Goal: Transaction & Acquisition: Purchase product/service

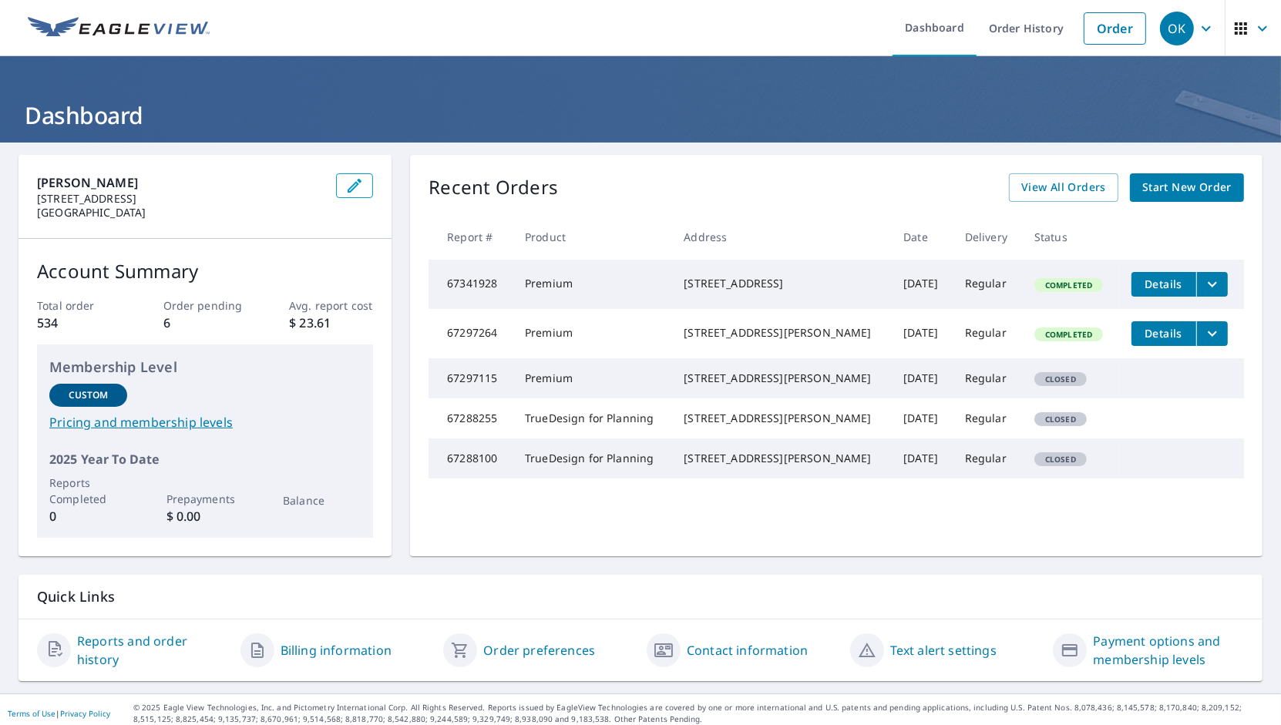
click at [1253, 33] on icon "button" at bounding box center [1262, 28] width 18 height 18
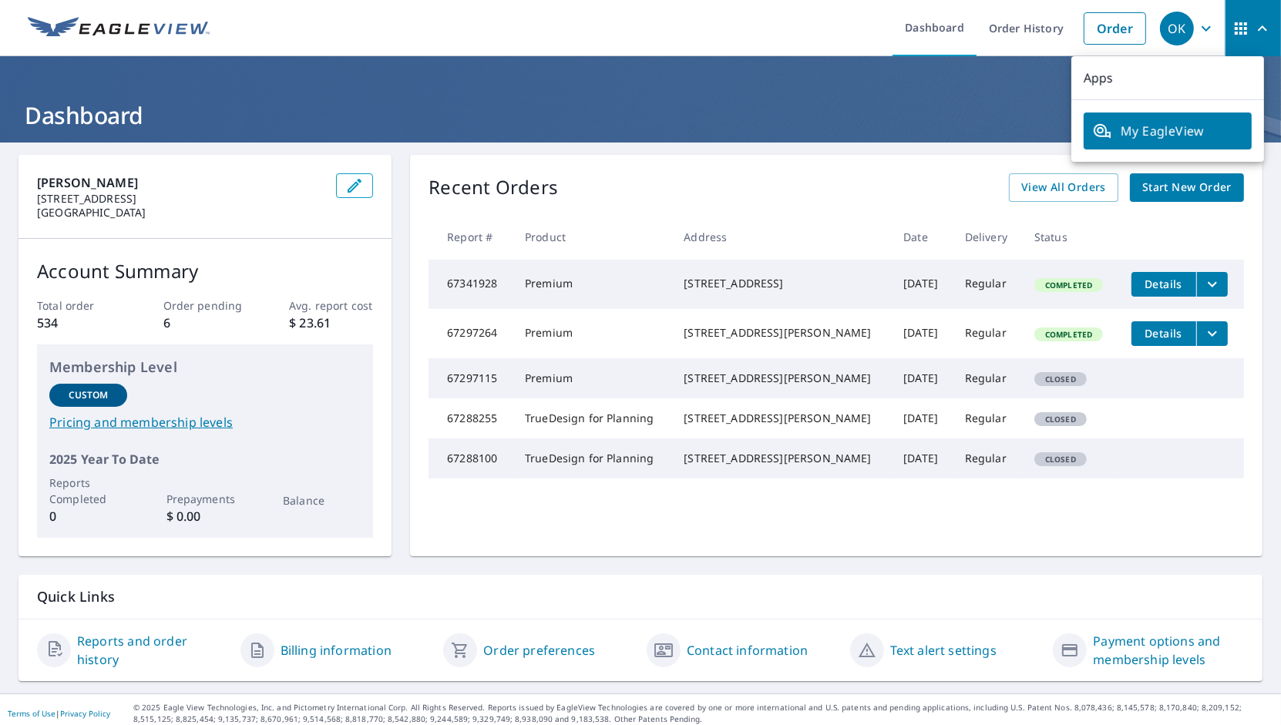
click at [913, 173] on div "Recent Orders View All Orders Start New Order" at bounding box center [835, 187] width 815 height 29
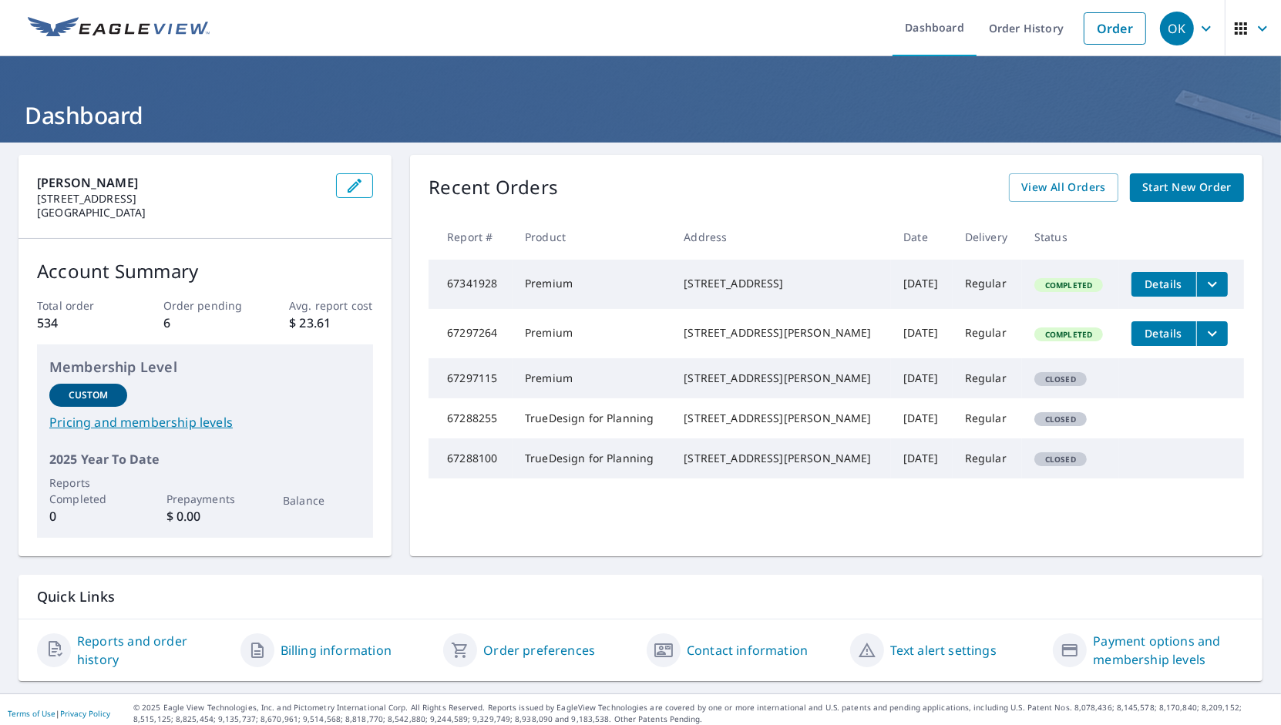
click at [1197, 34] on icon "button" at bounding box center [1206, 28] width 18 height 18
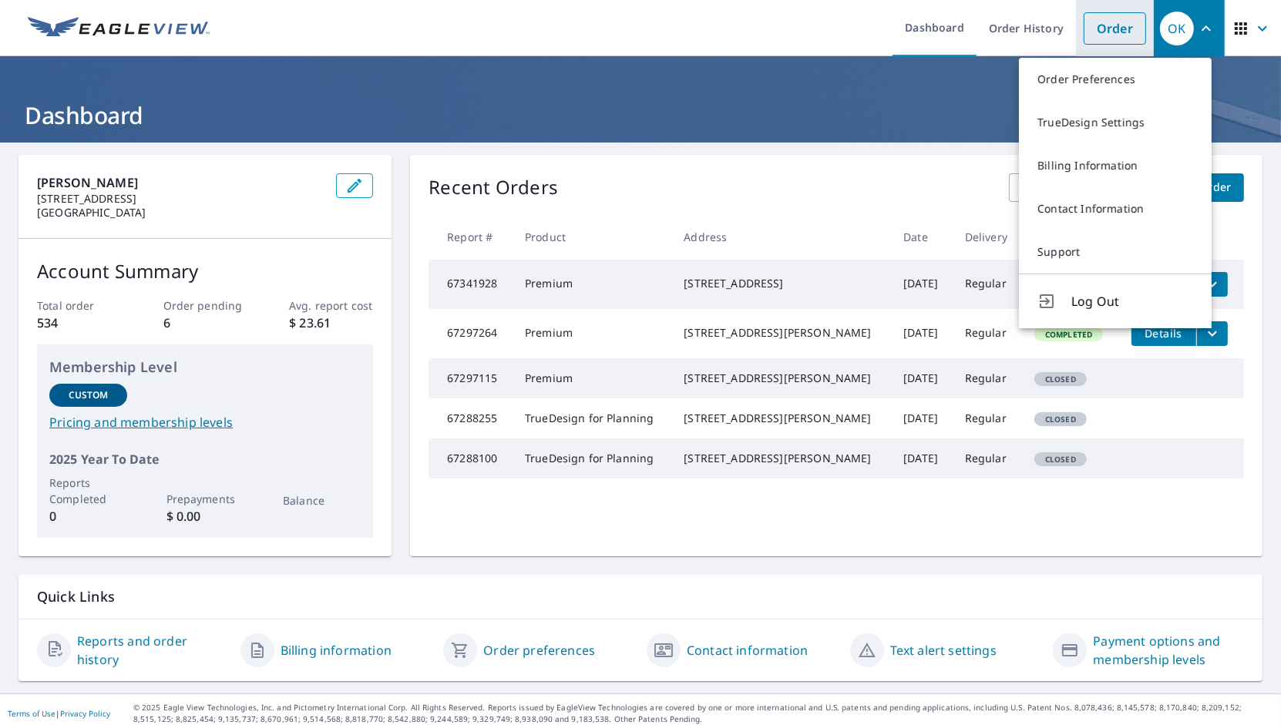
click at [1103, 31] on link "Order" at bounding box center [1115, 28] width 62 height 32
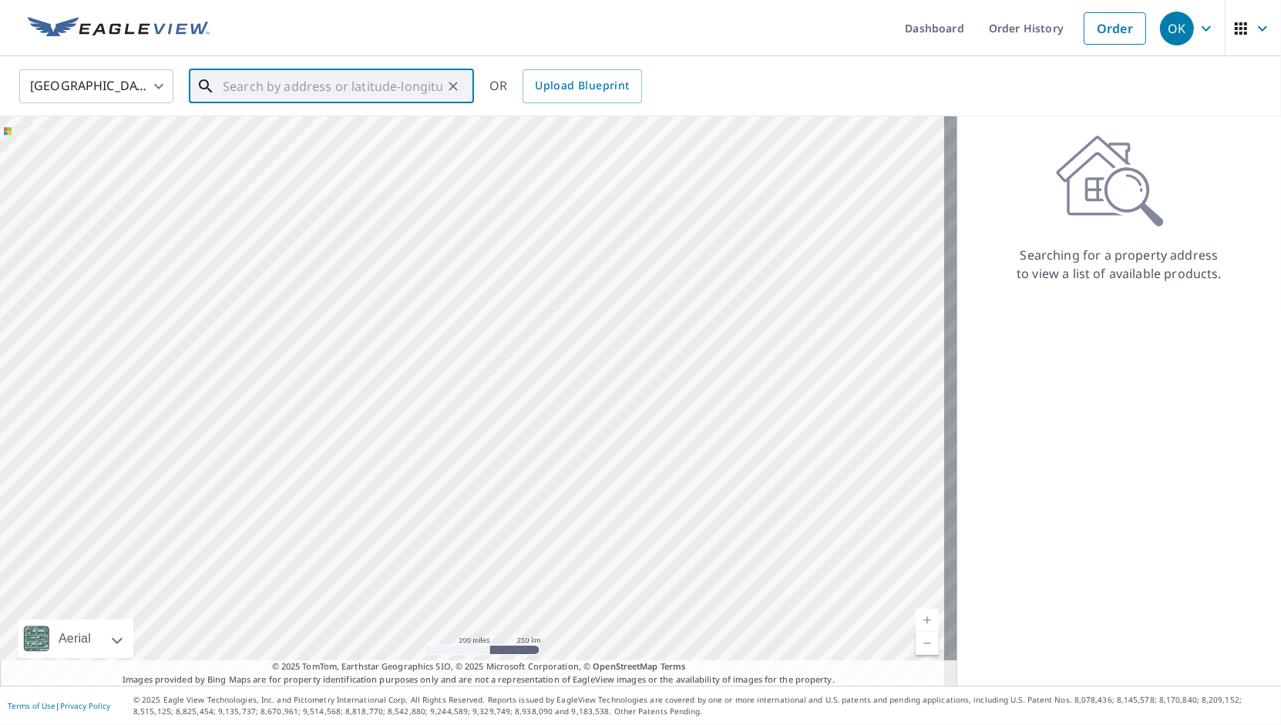
click at [328, 90] on input "text" at bounding box center [333, 86] width 220 height 43
click at [320, 139] on span "[STREET_ADDRESS]" at bounding box center [341, 131] width 242 height 18
type input "[STREET_ADDRESS]"
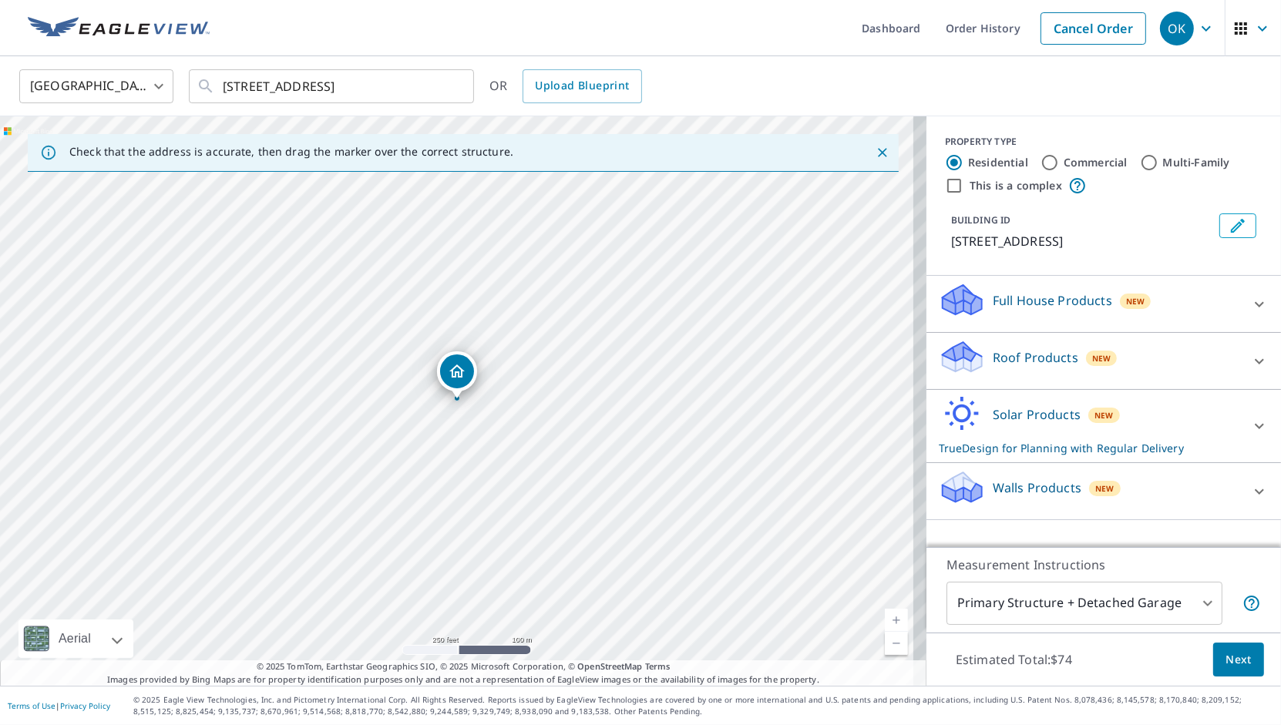
click at [885, 625] on link "Current Level 17, Zoom In" at bounding box center [896, 620] width 23 height 23
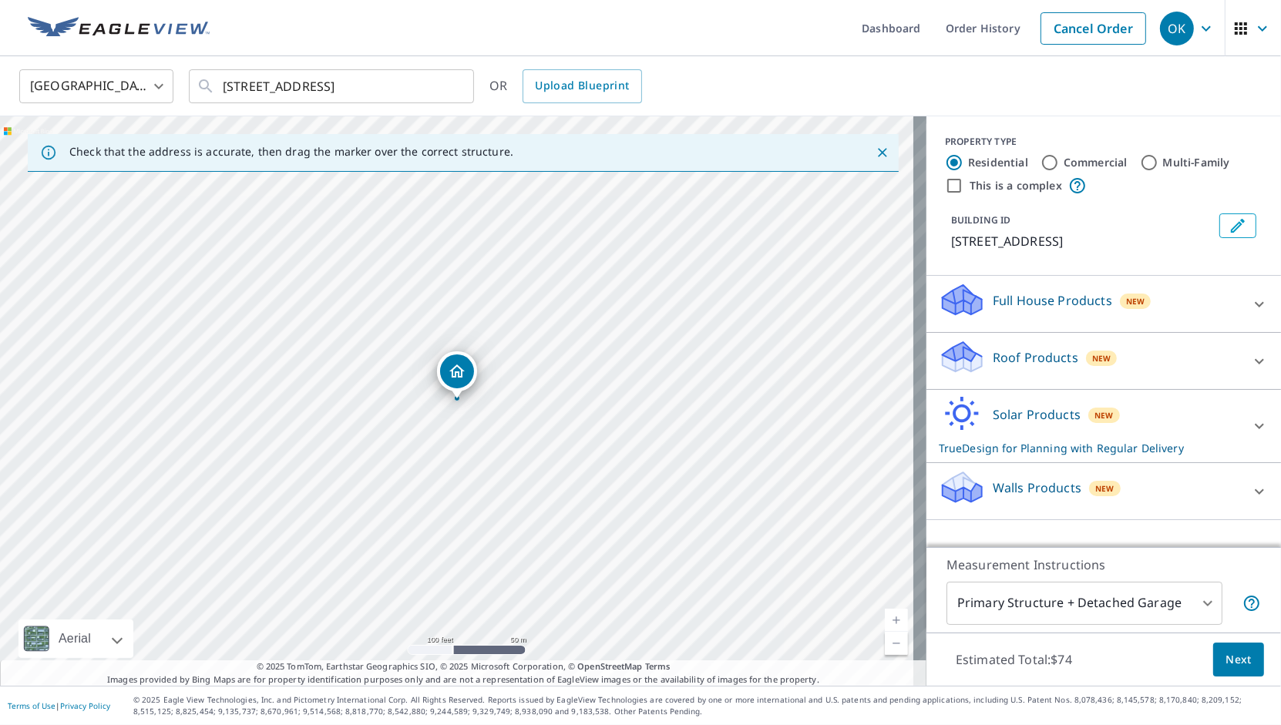
click at [885, 625] on link "Current Level 18, Zoom In" at bounding box center [896, 620] width 23 height 23
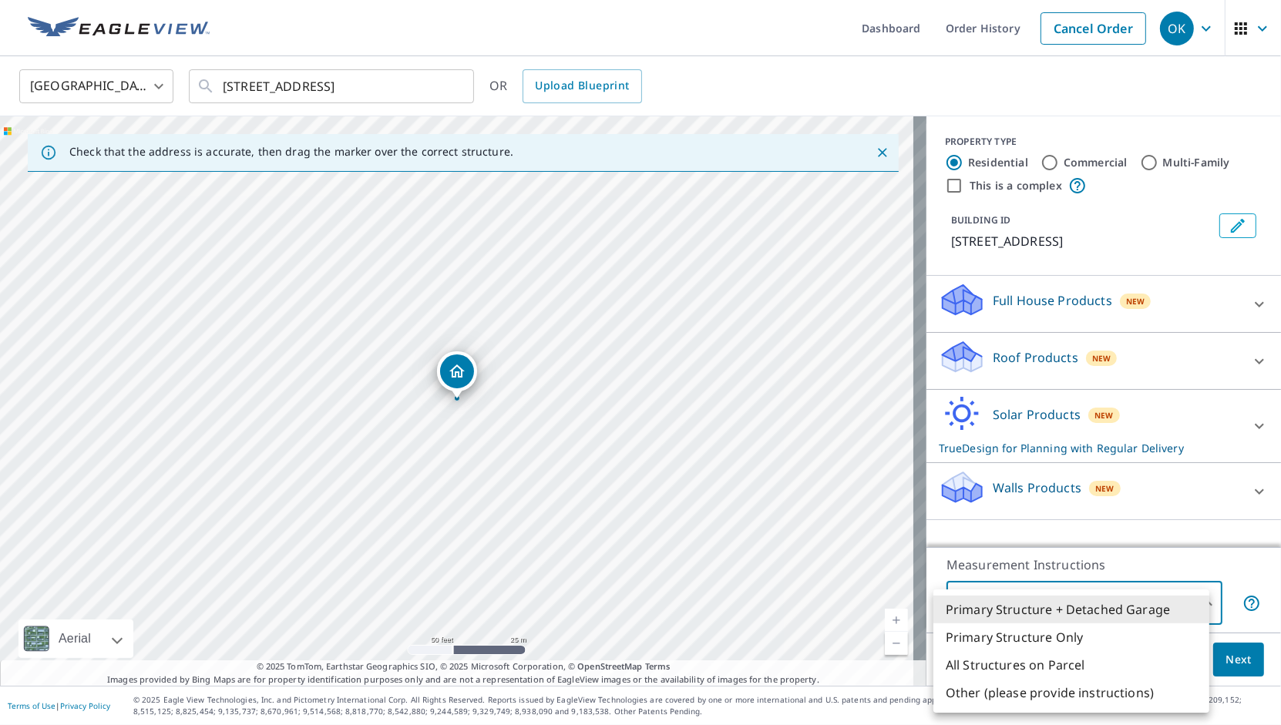
click at [1187, 607] on body "OK OK Dashboard Order History Cancel Order OK [GEOGRAPHIC_DATA] [GEOGRAPHIC_DAT…" at bounding box center [640, 362] width 1281 height 725
click at [1040, 637] on li "Primary Structure Only" at bounding box center [1071, 637] width 276 height 28
type input "2"
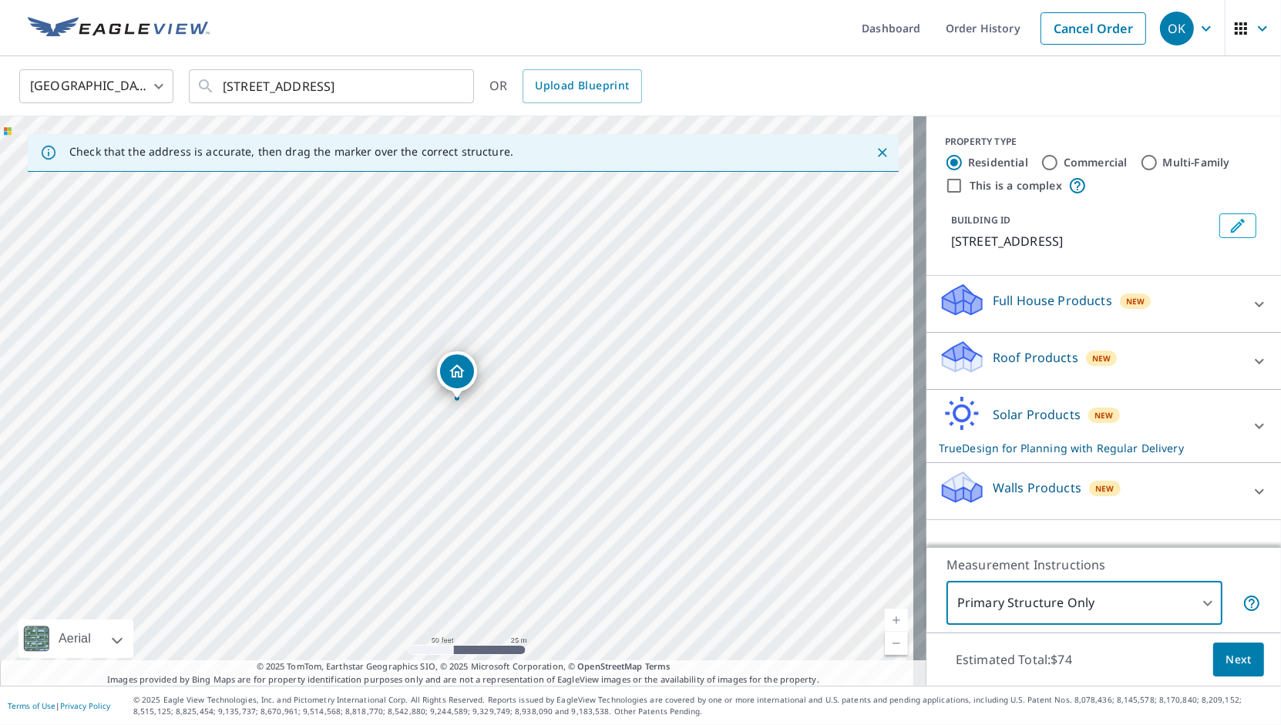
click at [1041, 662] on p "Estimated Total: $74" at bounding box center [1013, 660] width 141 height 34
click at [1161, 620] on body "OK OK Dashboard Order History Cancel Order OK [GEOGRAPHIC_DATA] [GEOGRAPHIC_DAT…" at bounding box center [640, 362] width 1281 height 725
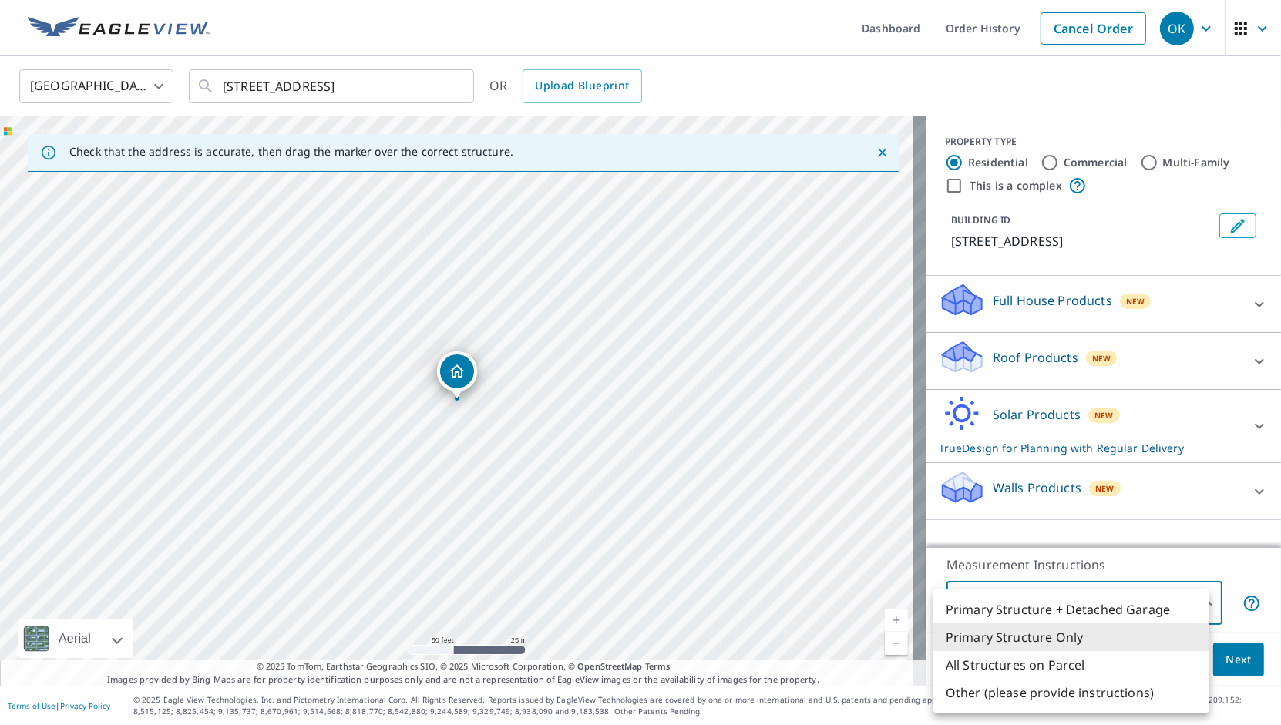
click at [1065, 638] on li "Primary Structure Only" at bounding box center [1071, 637] width 276 height 28
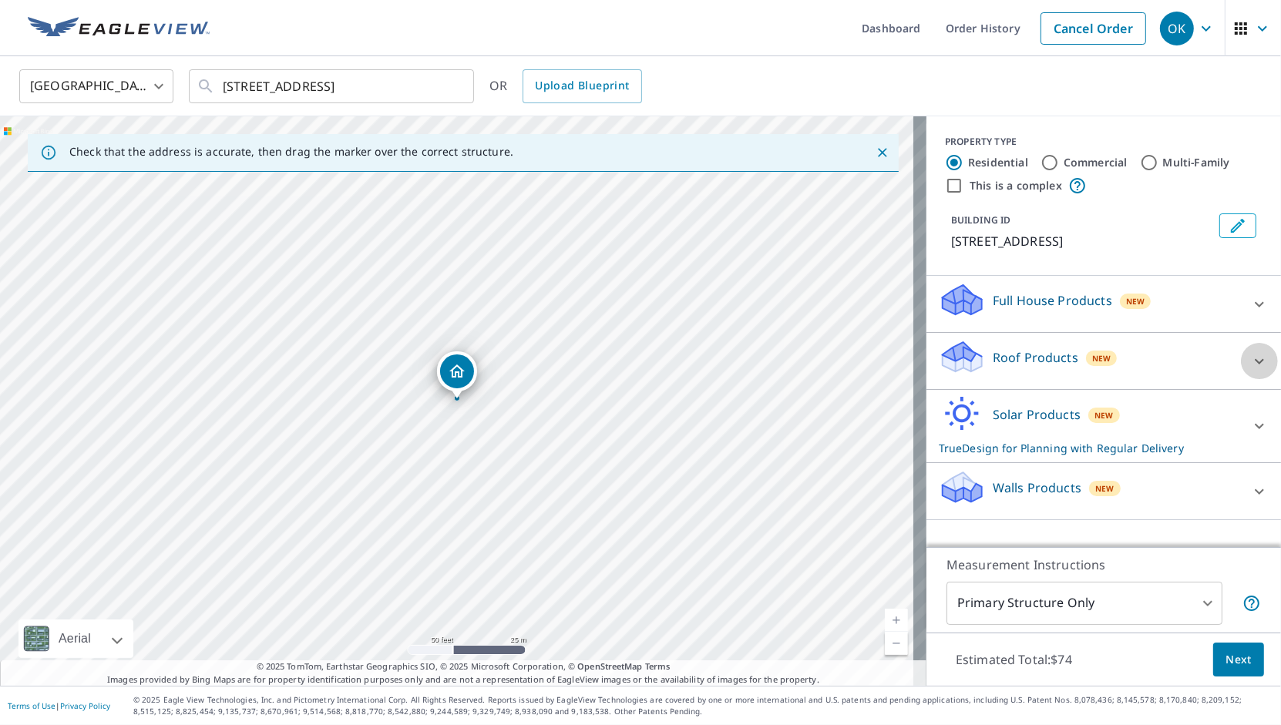
click at [1246, 370] on div at bounding box center [1259, 361] width 37 height 37
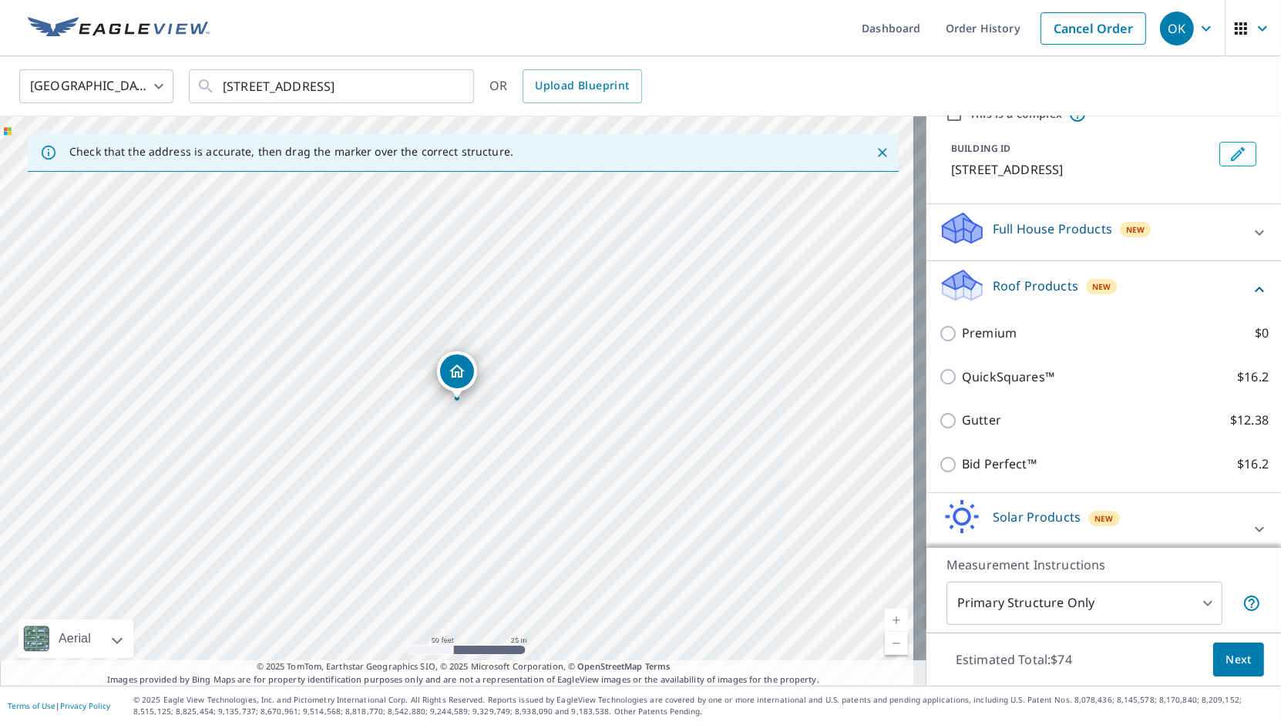
scroll to position [113, 0]
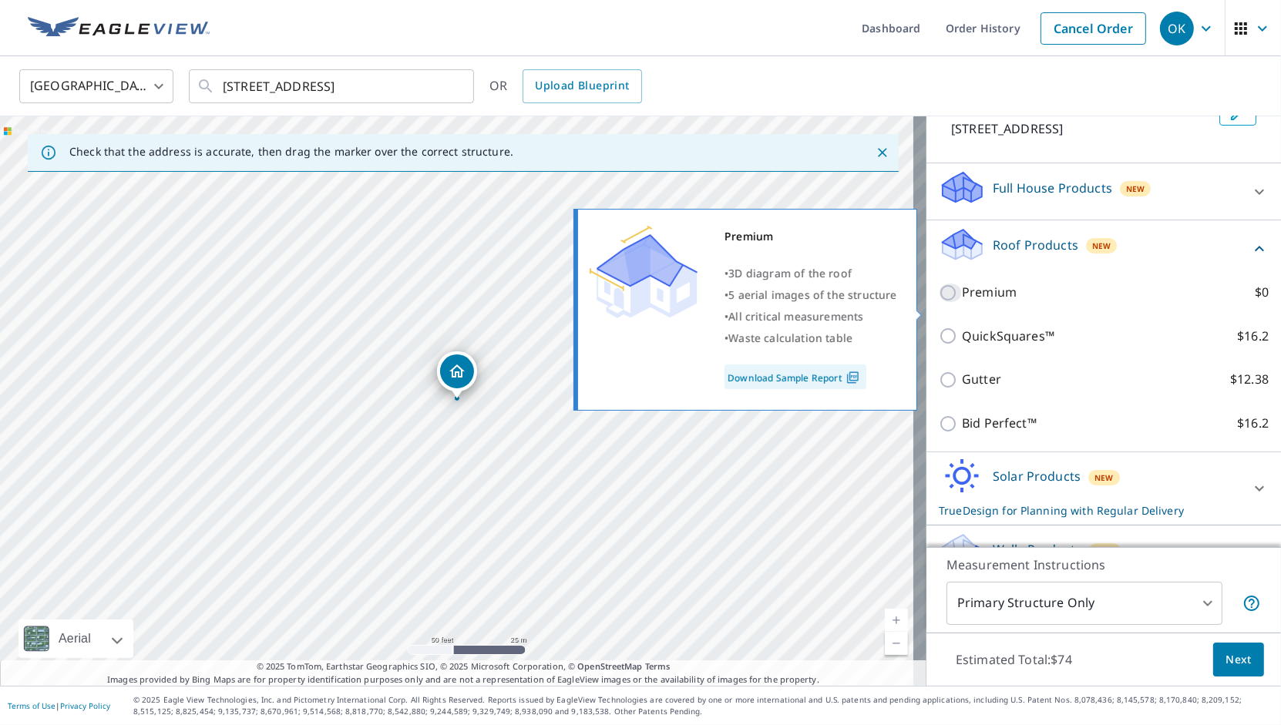
click at [939, 302] on input "Premium $0" at bounding box center [950, 293] width 23 height 18
checkbox input "true"
checkbox input "false"
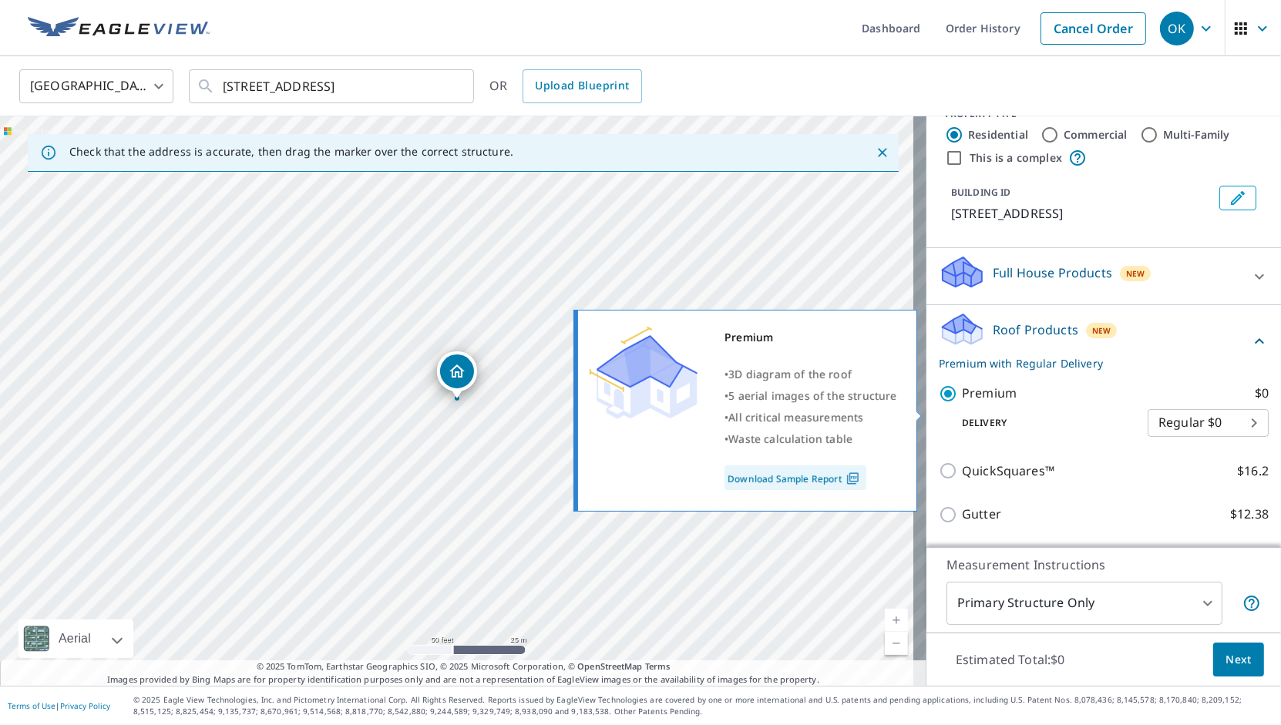
scroll to position [0, 0]
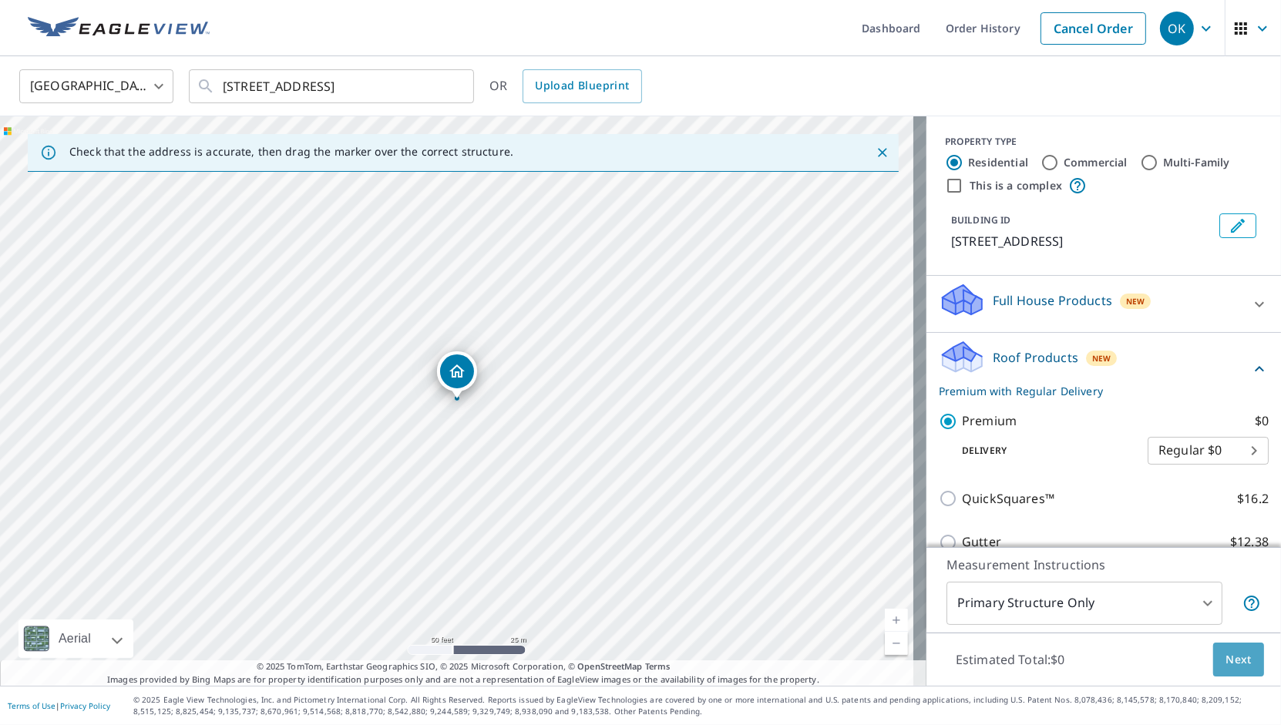
click at [1225, 664] on span "Next" at bounding box center [1238, 659] width 26 height 19
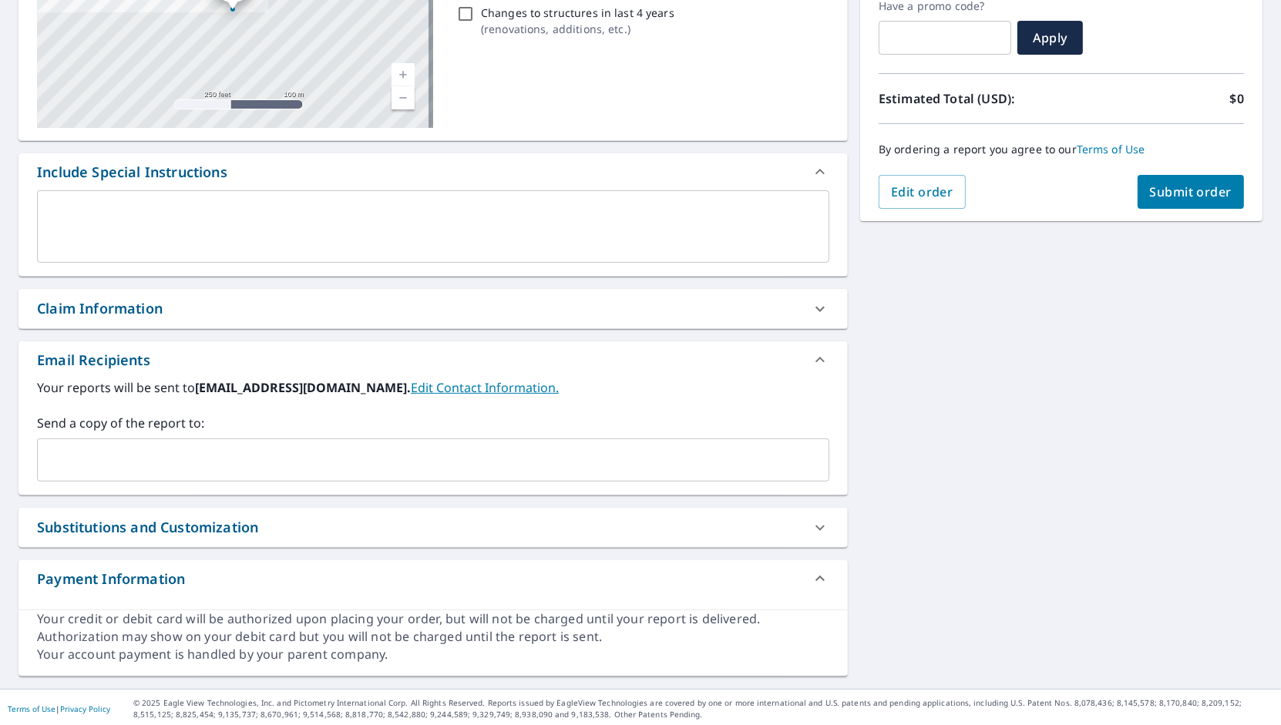
scroll to position [270, 0]
click at [432, 455] on input "text" at bounding box center [421, 459] width 755 height 29
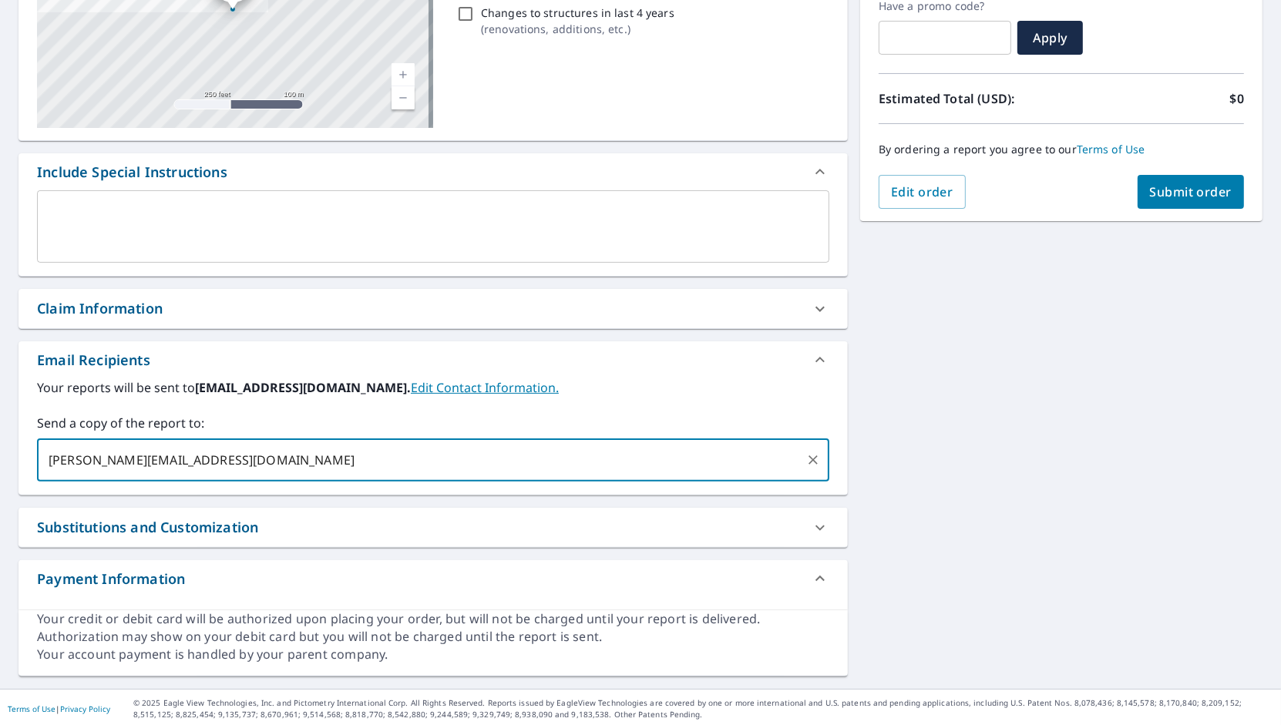
scroll to position [0, 0]
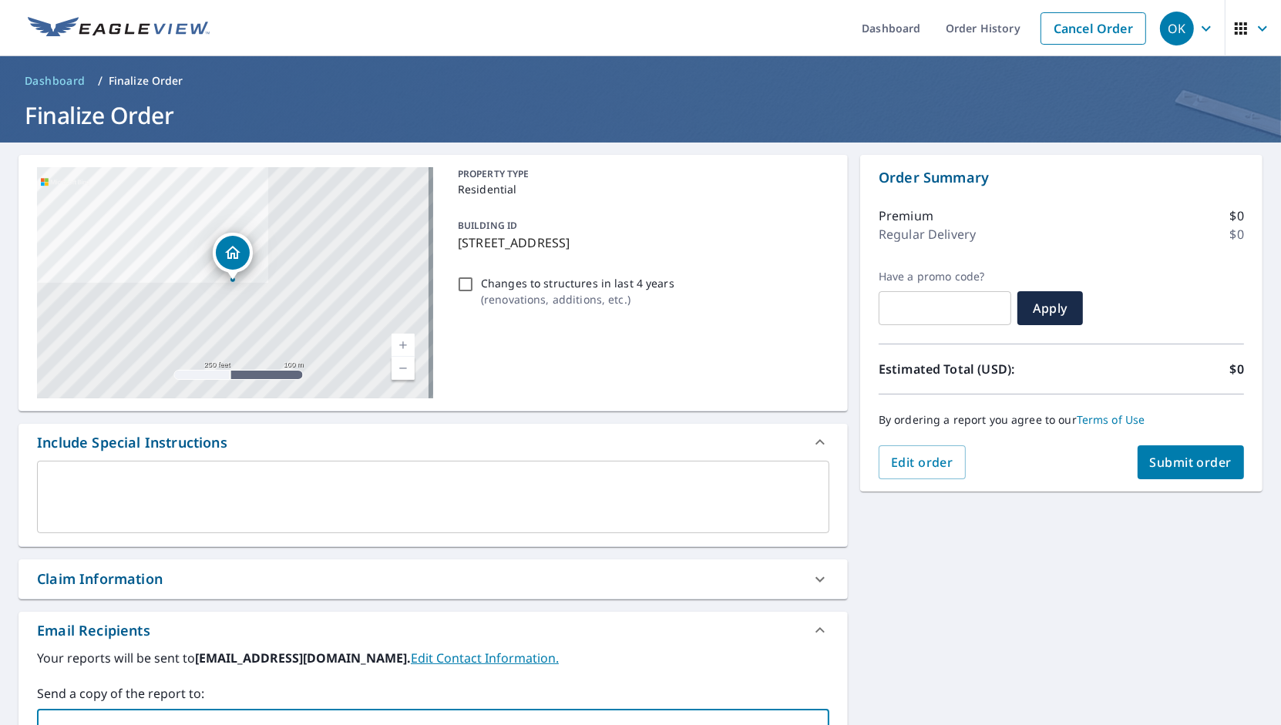
type input "[PERSON_NAME][EMAIL_ADDRESS][DOMAIN_NAME]"
click at [1182, 458] on span "Submit order" at bounding box center [1191, 462] width 82 height 17
checkbox input "true"
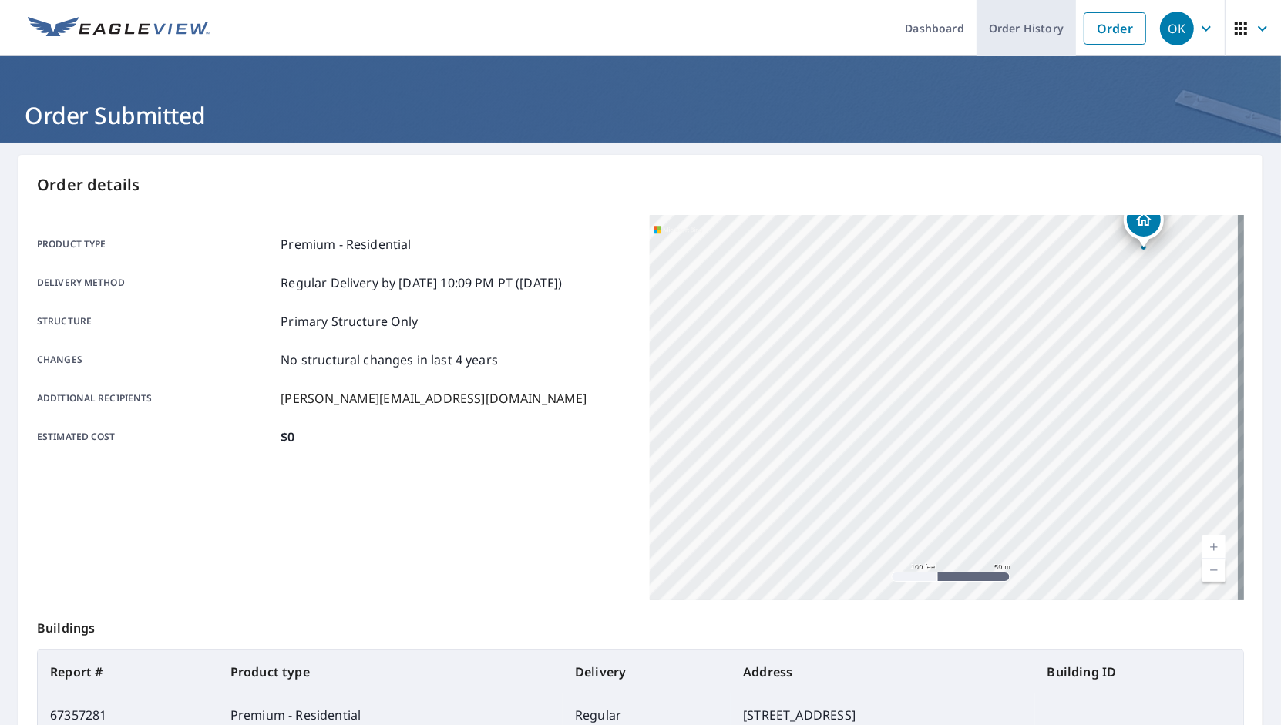
click at [1037, 25] on link "Order History" at bounding box center [1025, 28] width 99 height 56
